Goal: Task Accomplishment & Management: Use online tool/utility

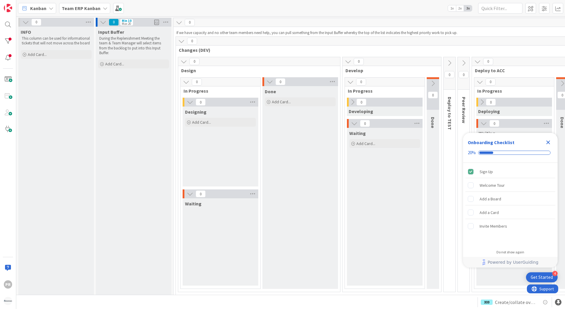
click at [92, 11] on b "Team ERP Kanban" at bounding box center [81, 8] width 39 height 6
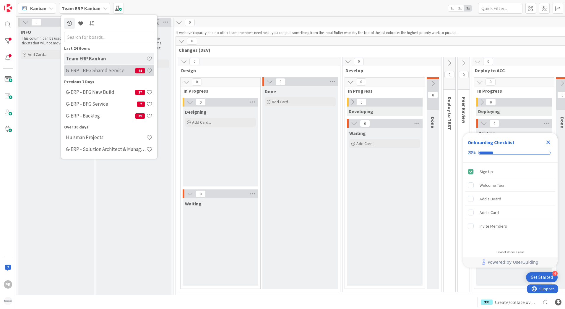
click at [102, 74] on div "G-ERP - BFG Shared Service 44" at bounding box center [109, 70] width 90 height 11
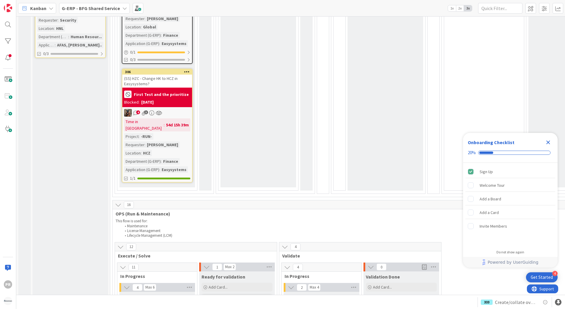
scroll to position [532, 0]
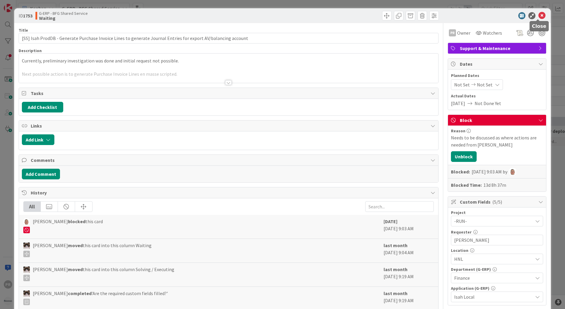
click at [539, 12] on icon at bounding box center [542, 15] width 7 height 7
click at [539, 14] on icon at bounding box center [542, 15] width 7 height 7
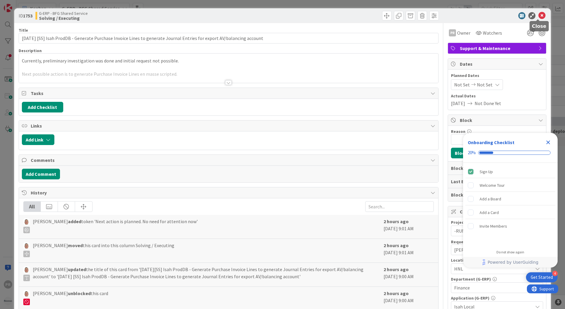
click at [539, 16] on icon at bounding box center [542, 15] width 7 height 7
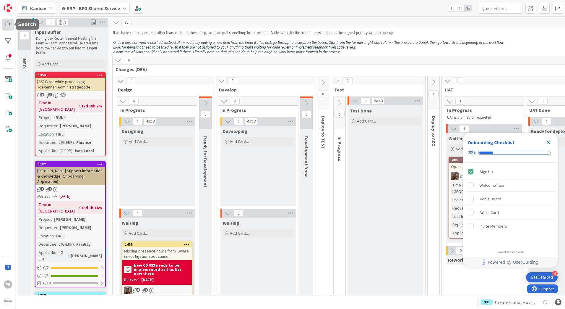
click at [11, 25] on div at bounding box center [8, 25] width 12 height 12
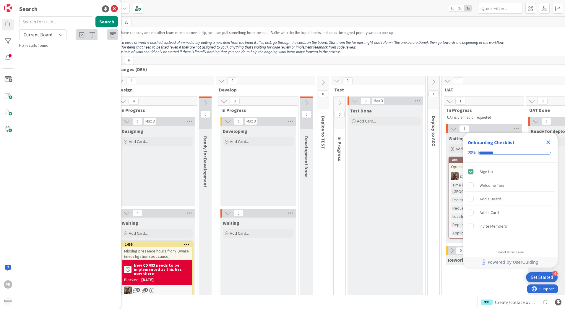
click at [43, 35] on span "Current Board" at bounding box center [38, 35] width 29 height 6
click at [44, 22] on input "text" at bounding box center [56, 21] width 74 height 11
click at [43, 31] on span "Current Board" at bounding box center [37, 34] width 31 height 8
click at [42, 56] on span "All Boards" at bounding box center [52, 59] width 61 height 9
click at [40, 23] on input "text" at bounding box center [56, 21] width 74 height 11
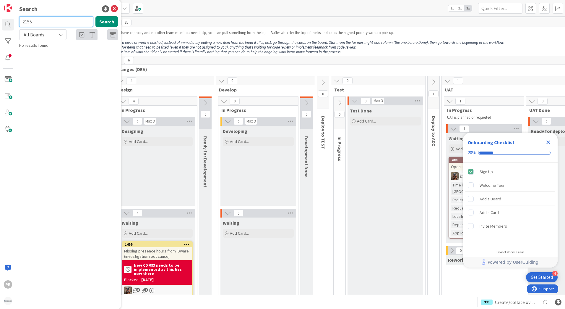
type input "2155"
click at [56, 49] on span "ISAH TR - Create role Time Registration Admin" at bounding box center [68, 55] width 83 height 12
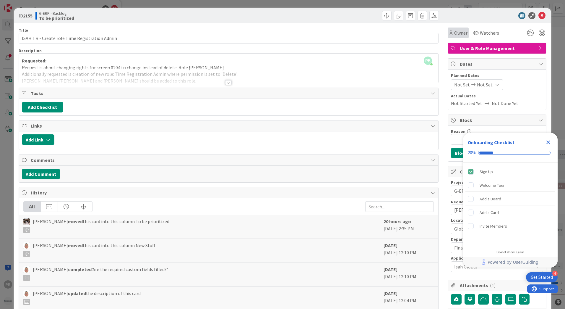
click at [449, 33] on icon at bounding box center [451, 32] width 4 height 5
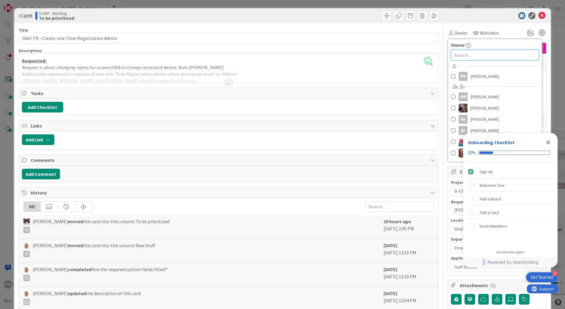
click at [469, 56] on input "text" at bounding box center [495, 55] width 88 height 11
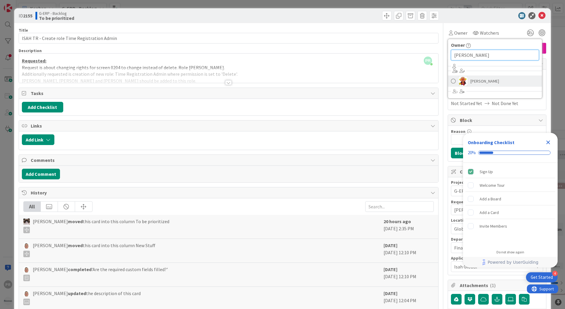
type input "lareina"
click at [471, 78] on span "Lareina Cheng" at bounding box center [485, 81] width 29 height 9
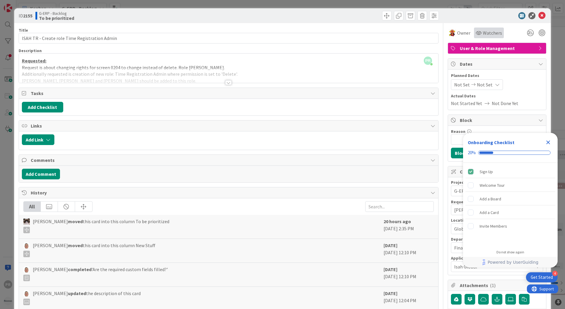
click at [483, 37] on div "Watchers" at bounding box center [489, 32] width 30 height 11
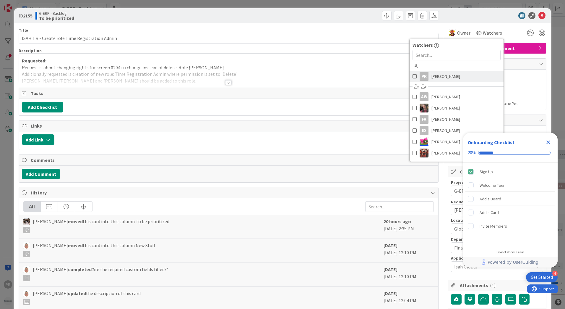
click at [451, 77] on link "PR Parveen Rana" at bounding box center [457, 76] width 94 height 11
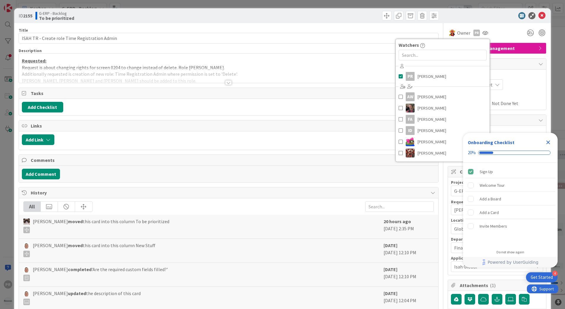
click at [293, 22] on div "ID 2155 G-ERP - Backlog To be prioritized" at bounding box center [282, 15] width 537 height 15
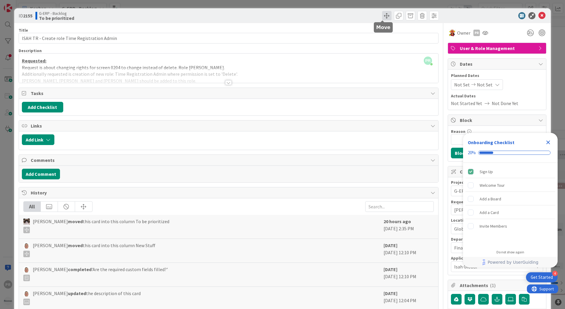
click at [382, 17] on span at bounding box center [386, 15] width 9 height 9
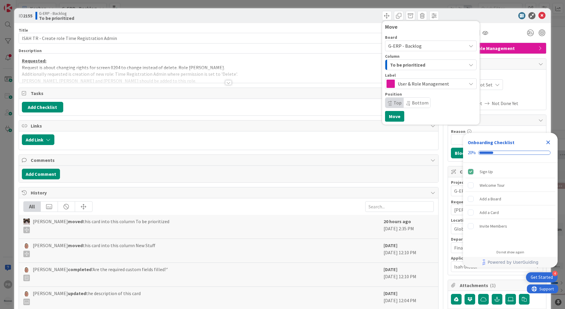
click at [410, 47] on span "G-ERP - Backlog" at bounding box center [404, 46] width 33 height 6
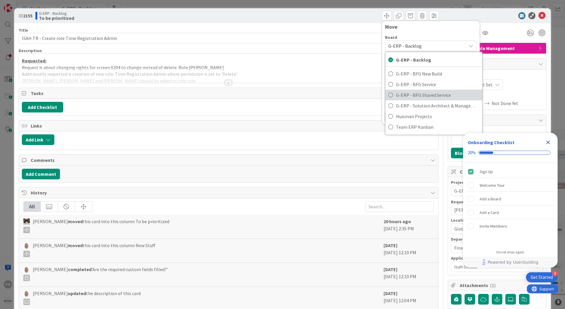
click at [425, 96] on span "G-ERP - BFG Shared Service" at bounding box center [437, 94] width 83 height 9
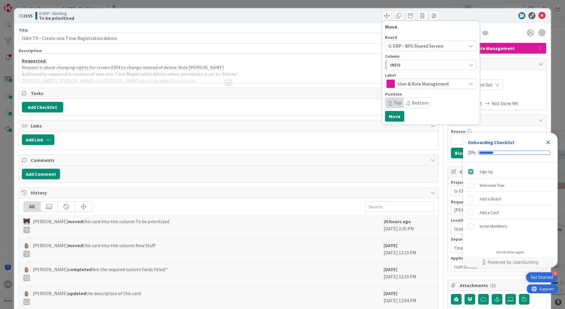
click at [415, 81] on span "User & Role Management" at bounding box center [431, 84] width 66 height 8
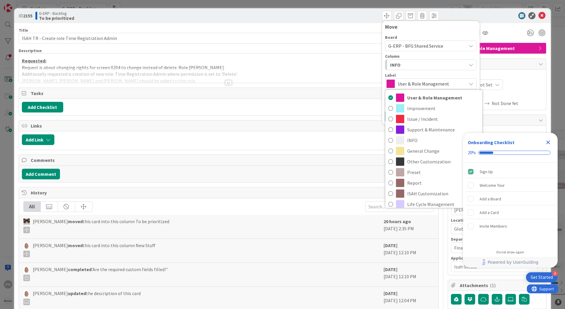
click at [411, 62] on div "INFO" at bounding box center [428, 64] width 78 height 9
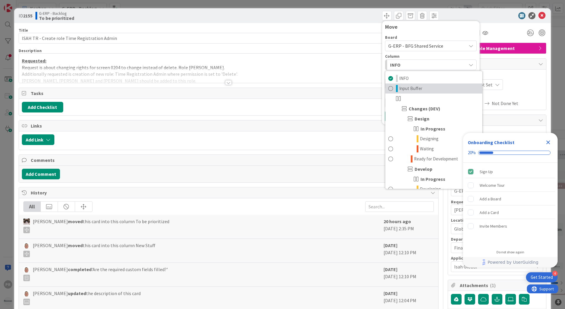
click at [413, 87] on span "Input Buffer" at bounding box center [410, 88] width 23 height 7
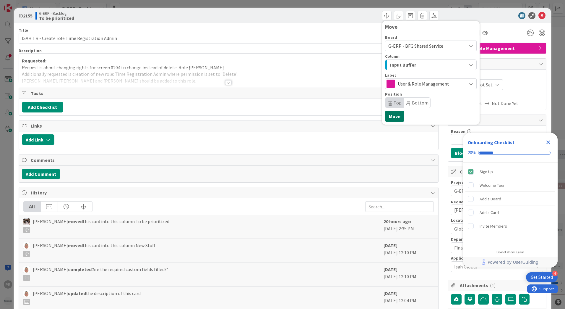
click at [393, 117] on button "Move" at bounding box center [394, 116] width 19 height 11
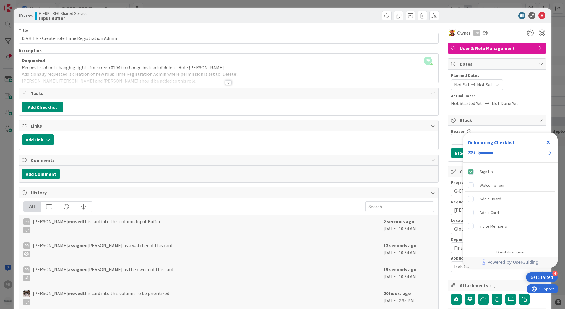
click at [388, 17] on div at bounding box center [334, 15] width 209 height 9
